Goal: Task Accomplishment & Management: Manage account settings

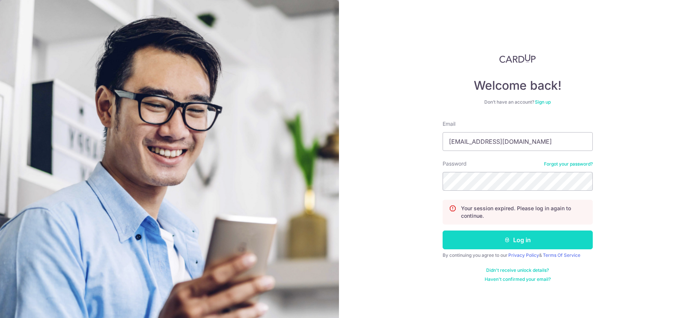
click at [493, 235] on button "Log in" at bounding box center [518, 240] width 150 height 19
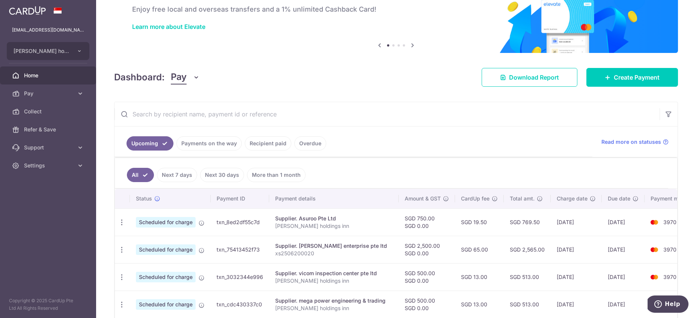
scroll to position [68, 0]
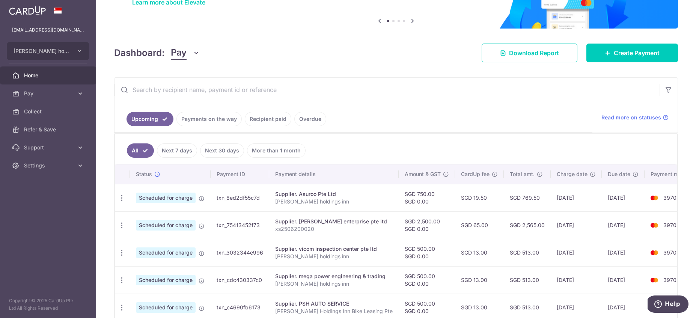
click at [194, 93] on input "text" at bounding box center [387, 90] width 545 height 24
click at [247, 92] on input "text" at bounding box center [387, 90] width 545 height 24
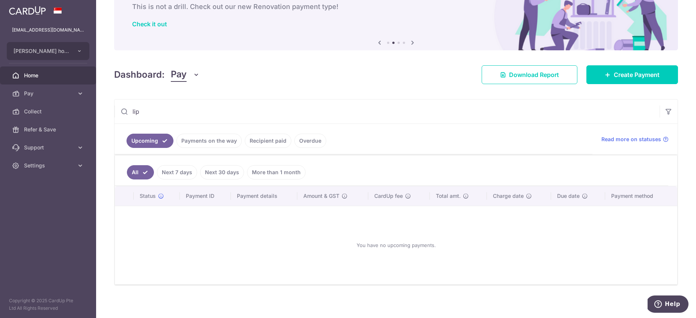
scroll to position [49, 0]
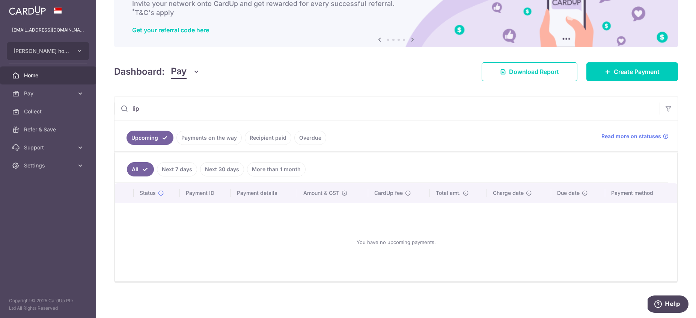
type input "lip"
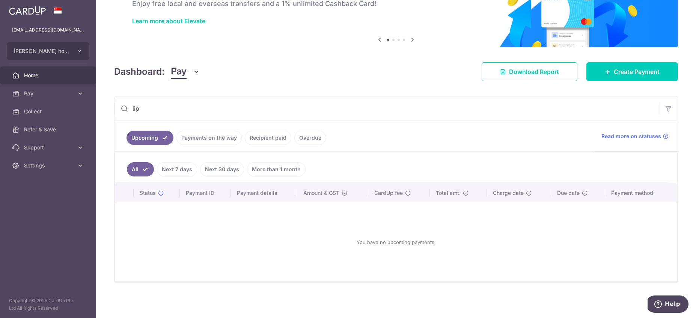
click at [191, 136] on link "Payments on the way" at bounding box center [208, 138] width 65 height 14
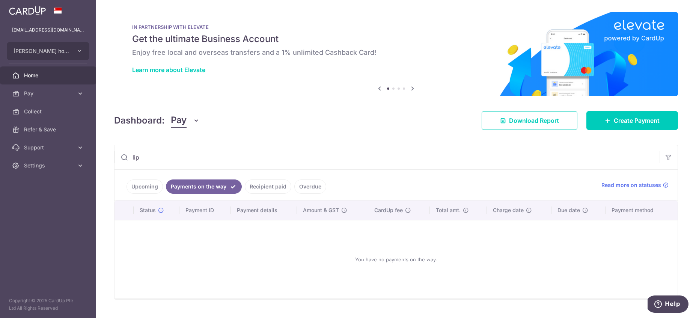
scroll to position [17, 0]
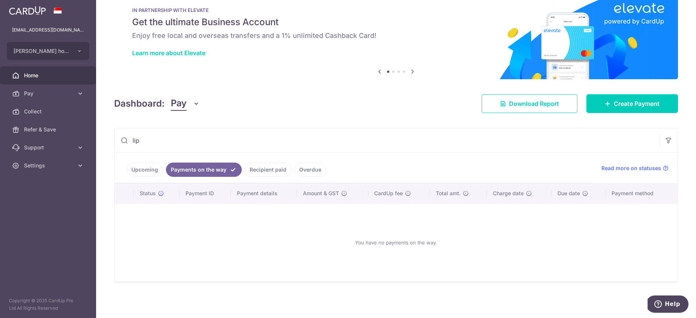
click at [273, 172] on link "Recipient paid" at bounding box center [268, 170] width 47 height 14
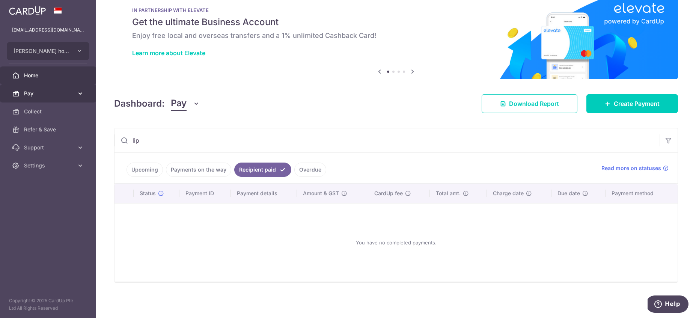
drag, startPoint x: 157, startPoint y: 141, endPoint x: 13, endPoint y: 91, distance: 152.0
click at [115, 128] on input "lip" at bounding box center [387, 140] width 545 height 24
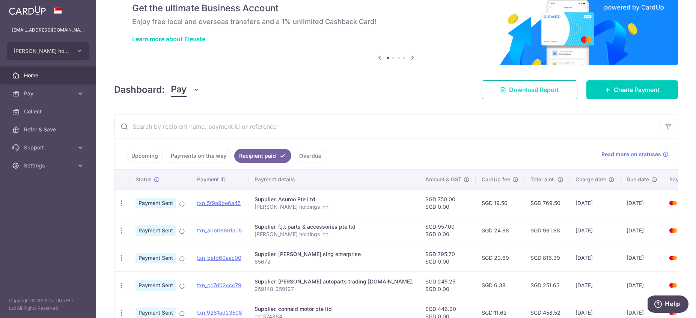
scroll to position [41, 0]
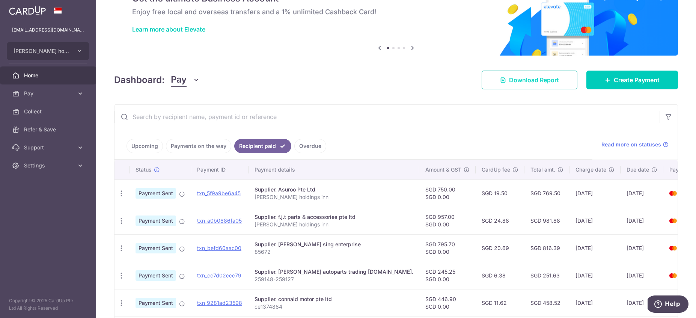
click at [544, 86] on link "Download Report" at bounding box center [530, 80] width 96 height 19
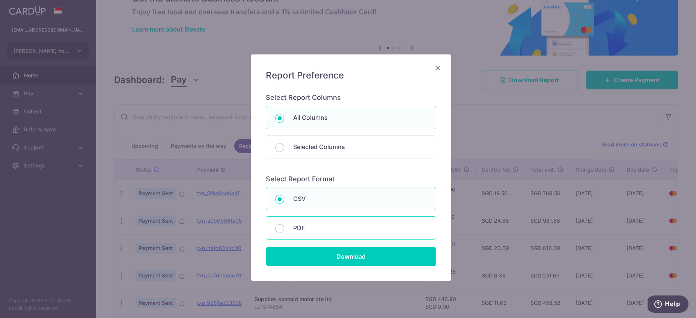
click at [281, 228] on div "PDF" at bounding box center [351, 227] width 170 height 23
radio input "false"
radio input "true"
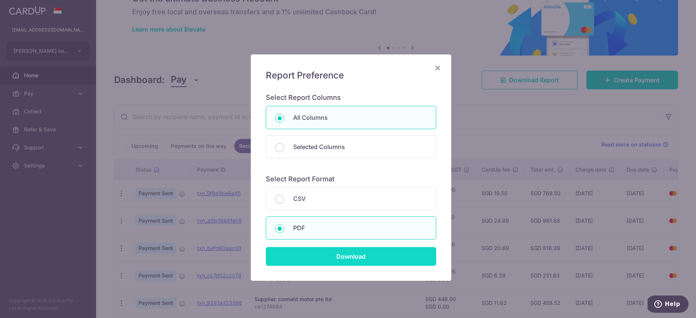
click at [318, 262] on input "Download" at bounding box center [351, 256] width 170 height 19
